Goal: Navigation & Orientation: Go to known website

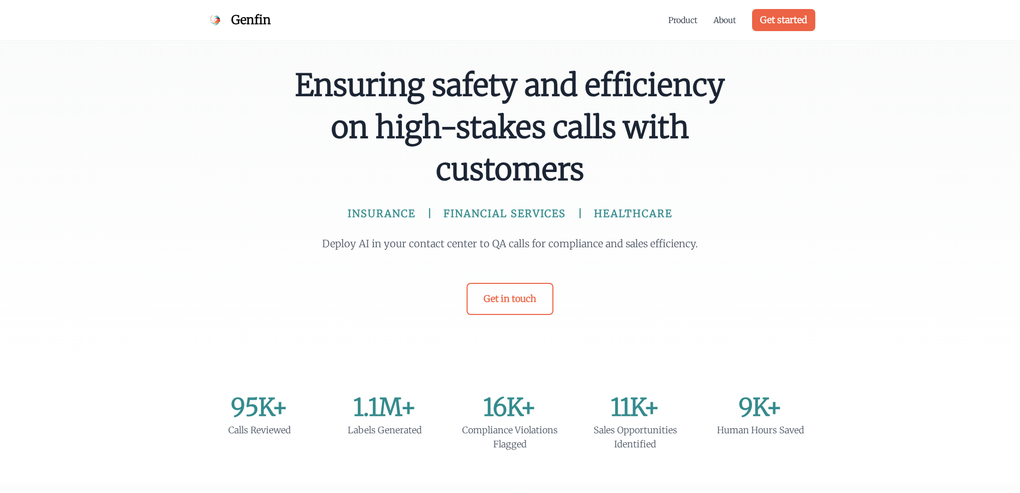
click at [242, 19] on span "Genfin" at bounding box center [251, 20] width 40 height 16
click at [247, 19] on span "Genfin" at bounding box center [251, 20] width 40 height 16
click at [794, 18] on link "Get started" at bounding box center [783, 20] width 63 height 22
